Goal: Ask a question: Seek information or help from site administrators or community

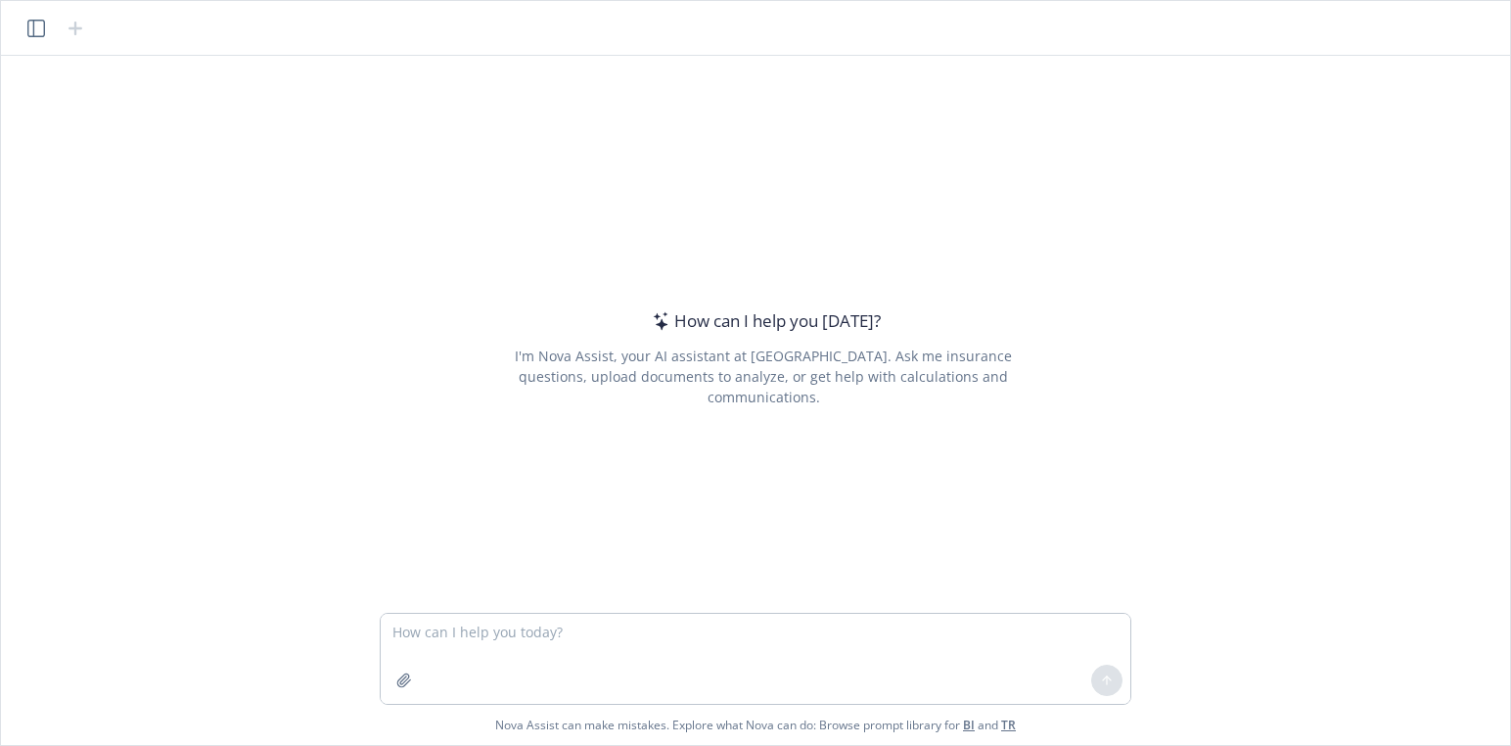
click at [643, 630] on textarea at bounding box center [756, 659] width 750 height 90
type textarea "can an accountable plan reimburse commuting expenses on a tax-free basis?"
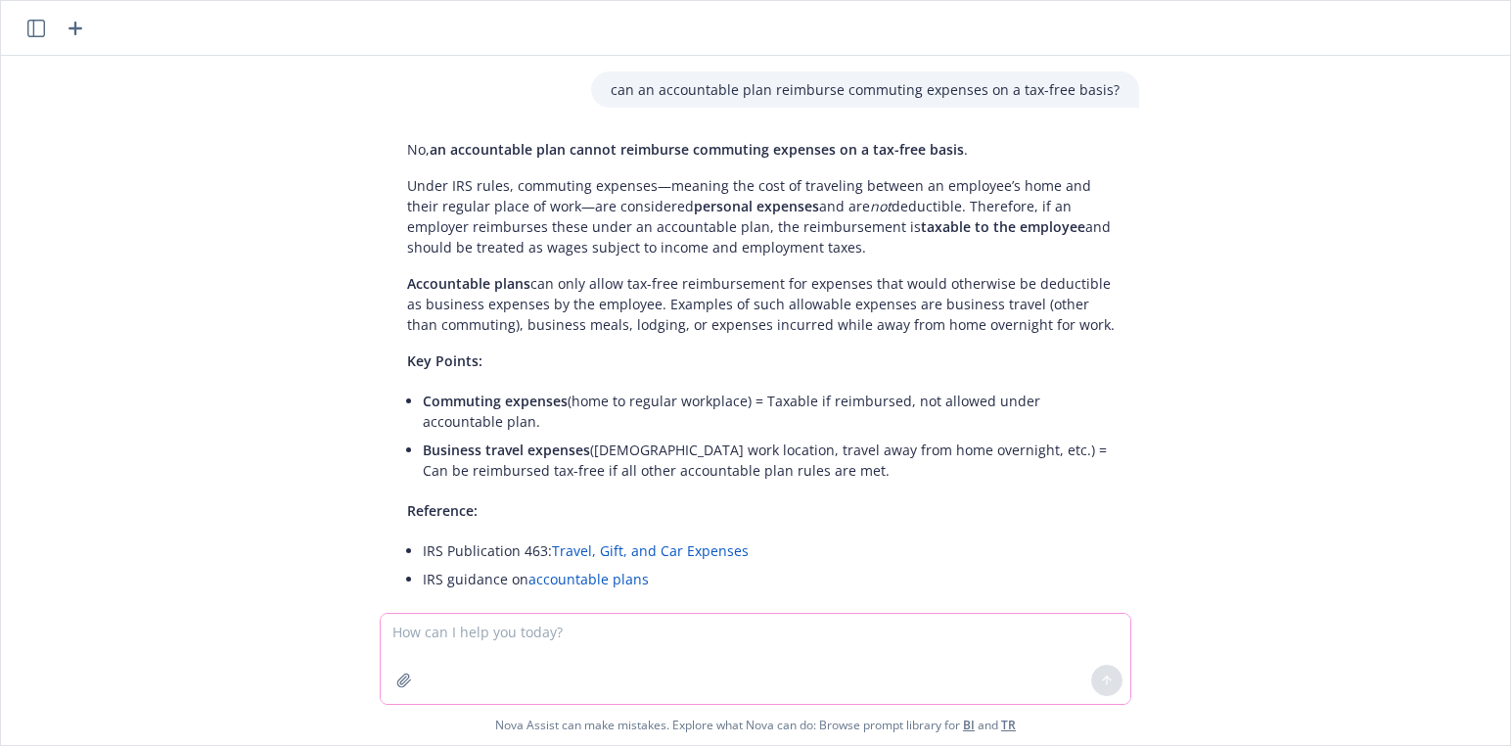
scroll to position [92, 0]
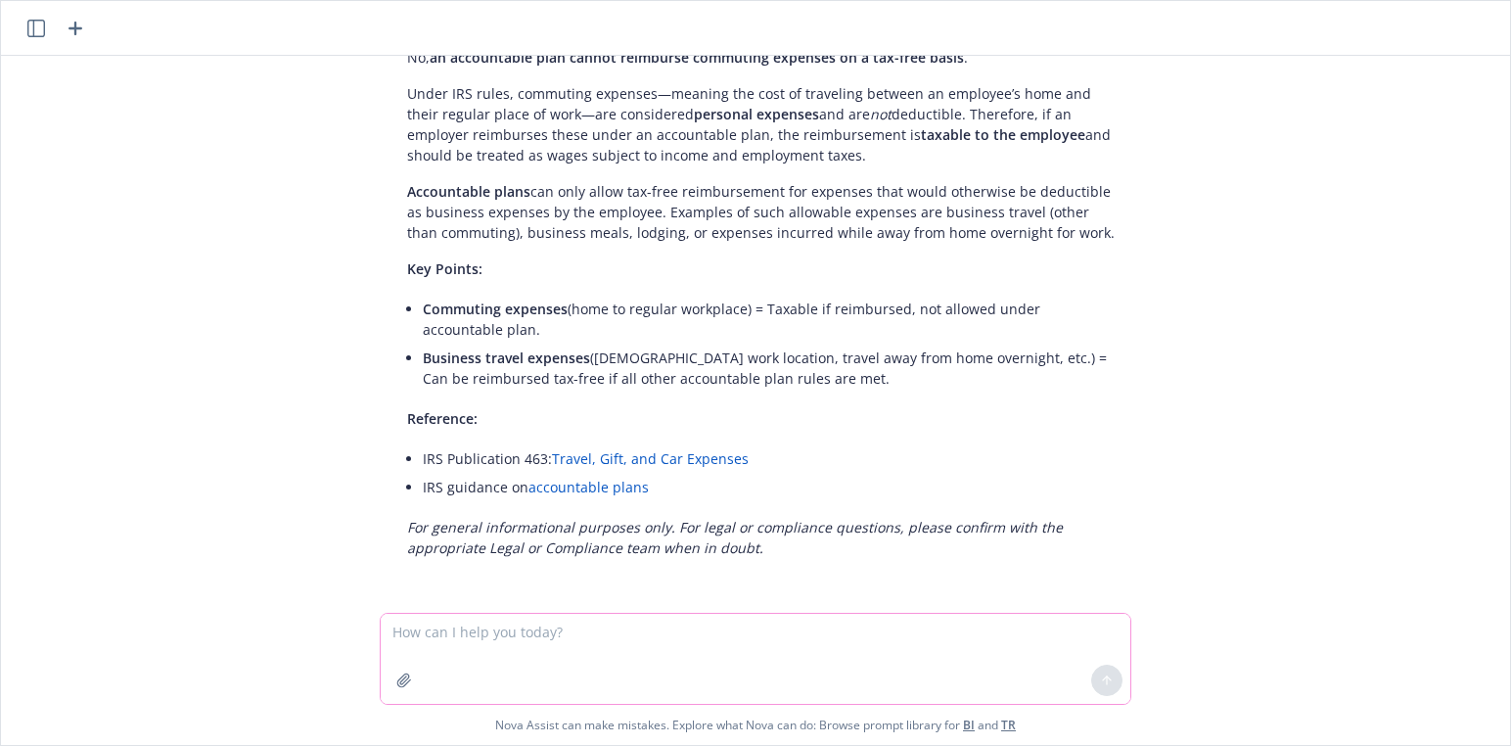
click at [573, 647] on textarea at bounding box center [756, 659] width 750 height 90
type textarea "the irs accountable plans link doesn't work"
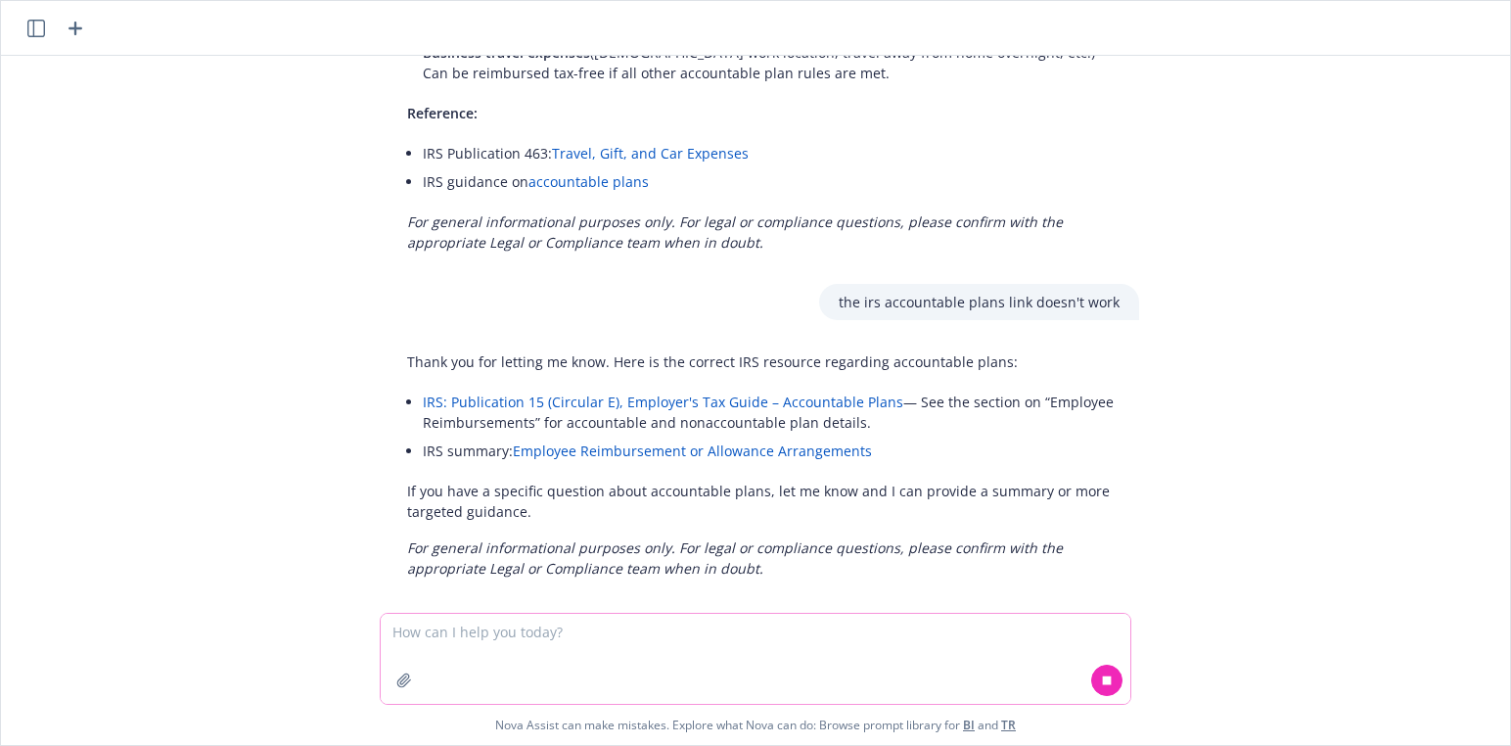
scroll to position [418, 0]
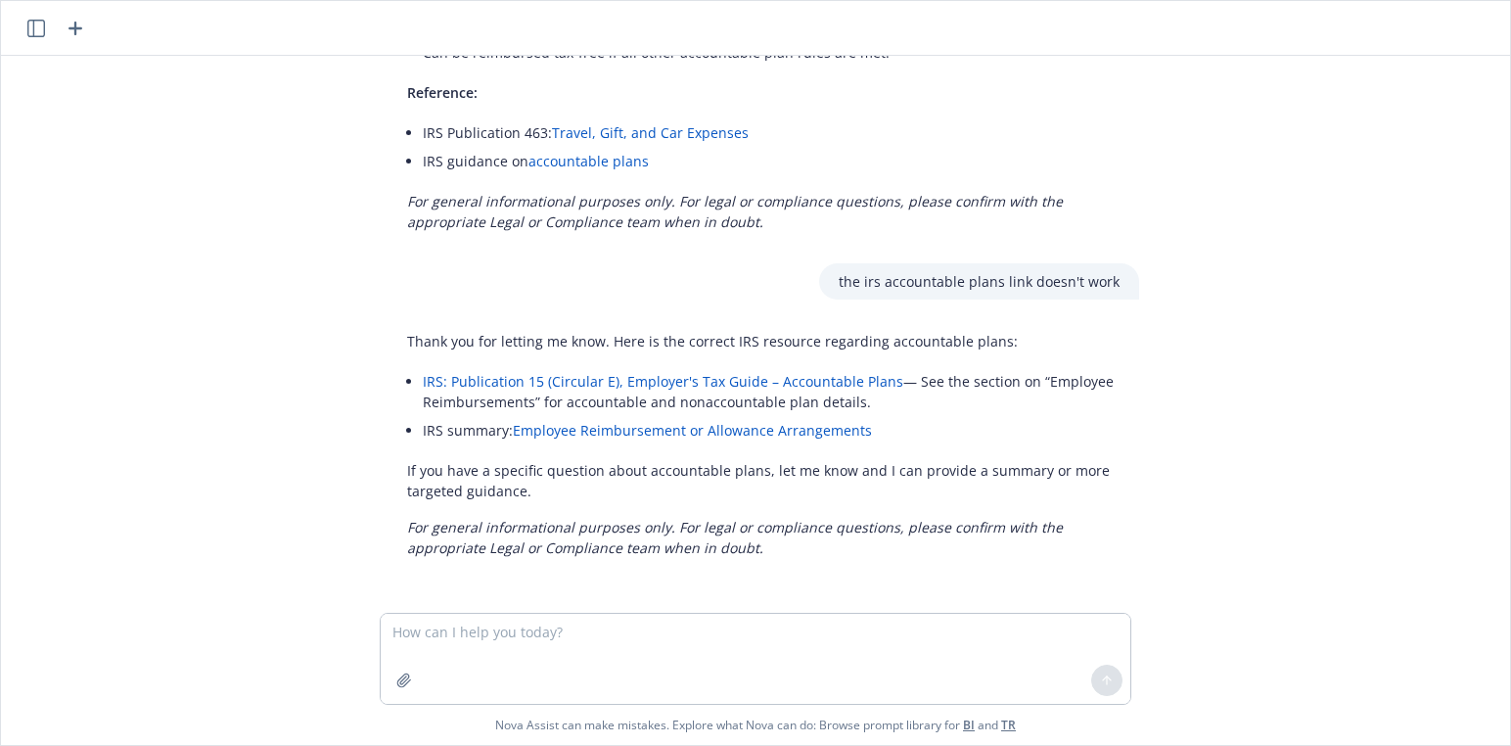
click at [619, 429] on link "Employee Reimbursement or Allowance Arrangements" at bounding box center [692, 430] width 359 height 19
click at [708, 386] on link "IRS: Publication 15 (Circular E), Employer's Tax Guide – Accountable Plans" at bounding box center [663, 381] width 481 height 19
